Goal: Information Seeking & Learning: Learn about a topic

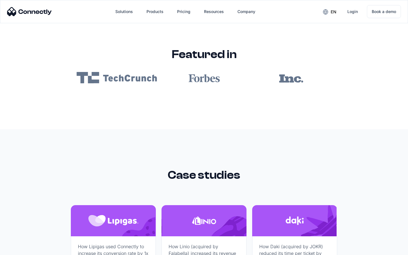
scroll to position [3397, 0]
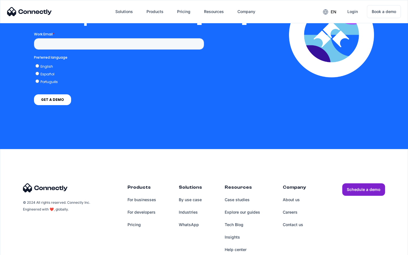
scroll to position [1245, 0]
